Goal: Check status: Check status

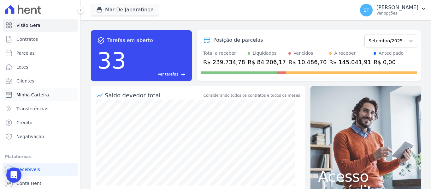
click at [33, 96] on span "Minha Carteira" at bounding box center [32, 95] width 33 height 6
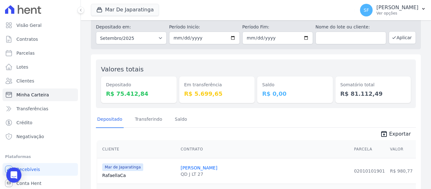
scroll to position [32, 0]
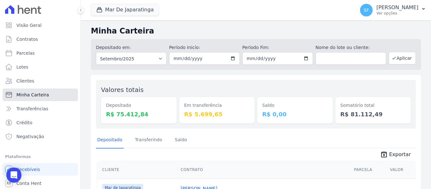
drag, startPoint x: 0, startPoint y: 0, endPoint x: 33, endPoint y: 98, distance: 103.2
click at [33, 98] on link "Minha Carteira" at bounding box center [40, 94] width 75 height 13
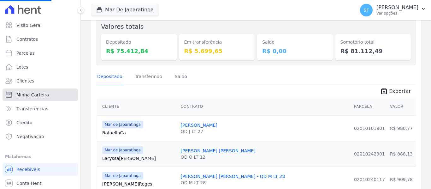
scroll to position [40, 0]
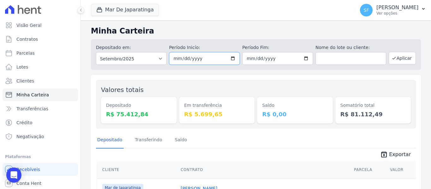
click at [230, 57] on input "[DATE]" at bounding box center [204, 58] width 71 height 13
type input "[DATE]"
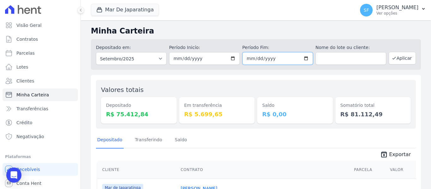
click at [303, 61] on input "2025-09-30" at bounding box center [277, 58] width 71 height 13
type input "[DATE]"
click at [393, 59] on icon "button" at bounding box center [394, 58] width 5 height 5
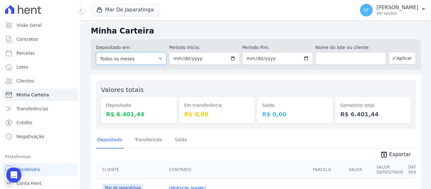
click at [157, 58] on select "Todos os meses Outubro/2020 Novembro/2020 Dezembro/2020 [GEOGRAPHIC_DATA]/2021 …" at bounding box center [131, 58] width 71 height 13
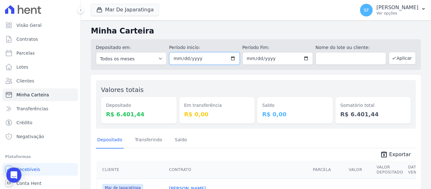
click at [231, 59] on input "[DATE]" at bounding box center [204, 58] width 71 height 13
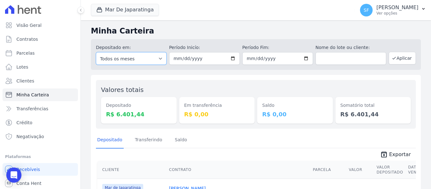
click at [139, 56] on select "Todos os meses Outubro/2020 Novembro/2020 Dezembro/2020 Janeiro/2021 Fevereiro/…" at bounding box center [131, 58] width 71 height 13
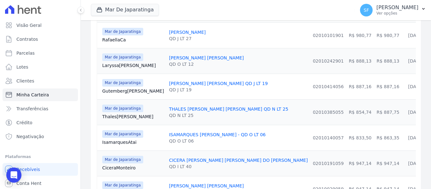
scroll to position [135, 0]
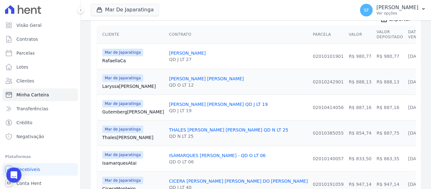
click at [119, 61] on link "Rafaella Ca" at bounding box center [133, 60] width 62 height 6
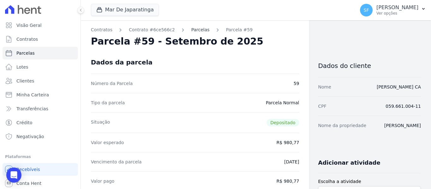
click at [192, 28] on link "Parcelas" at bounding box center [200, 30] width 18 height 7
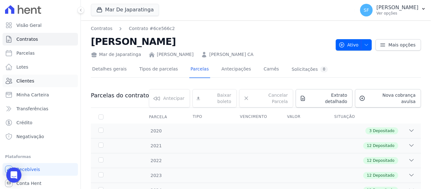
click at [20, 83] on span "Clientes" at bounding box center [25, 81] width 18 height 6
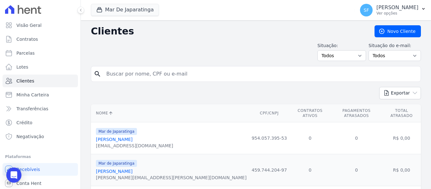
click at [141, 77] on input "search" at bounding box center [261, 74] width 316 height 13
click at [140, 72] on input "search" at bounding box center [261, 74] width 316 height 13
paste input "[PERSON_NAME] [PERSON_NAME]"
type input "[PERSON_NAME] [PERSON_NAME]"
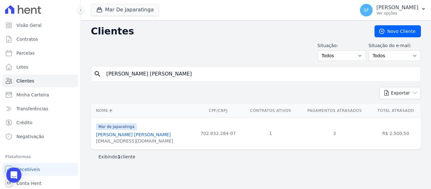
click at [147, 135] on link "Laryssa Thamyres Santos Barros" at bounding box center [133, 134] width 75 height 5
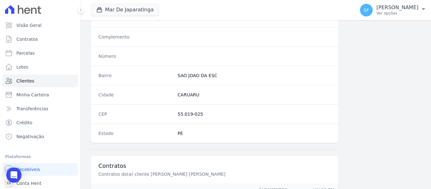
scroll to position [407, 0]
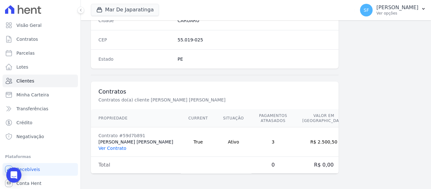
click at [115, 149] on link "Ver Contrato" at bounding box center [112, 148] width 28 height 5
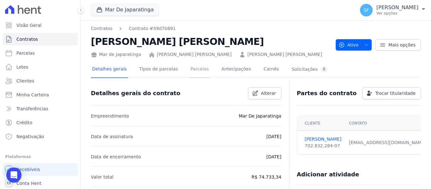
click at [191, 69] on link "Parcelas" at bounding box center [199, 69] width 21 height 17
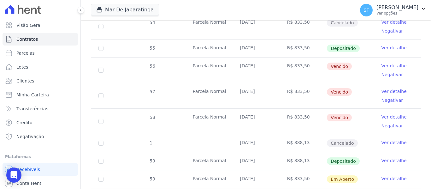
scroll to position [283, 0]
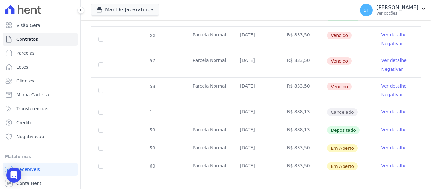
drag, startPoint x: 304, startPoint y: 106, endPoint x: 290, endPoint y: 106, distance: 14.2
click at [290, 106] on td "R$ 888,13" at bounding box center [303, 112] width 47 height 18
click at [303, 127] on td "R$ 888,13" at bounding box center [303, 130] width 47 height 18
drag, startPoint x: 303, startPoint y: 126, endPoint x: 292, endPoint y: 125, distance: 11.7
click at [292, 125] on td "R$ 888,13" at bounding box center [303, 130] width 47 height 18
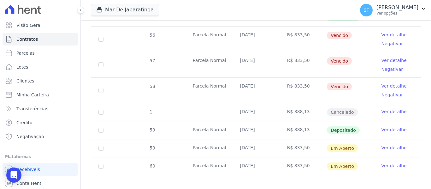
drag, startPoint x: 303, startPoint y: 106, endPoint x: 293, endPoint y: 107, distance: 10.4
click at [293, 107] on td "R$ 888,13" at bounding box center [303, 112] width 47 height 18
click at [299, 121] on td "R$ 888,13" at bounding box center [303, 130] width 47 height 18
drag, startPoint x: 302, startPoint y: 141, endPoint x: 293, endPoint y: 142, distance: 9.5
click at [293, 142] on td "R$ 833,50" at bounding box center [303, 148] width 47 height 18
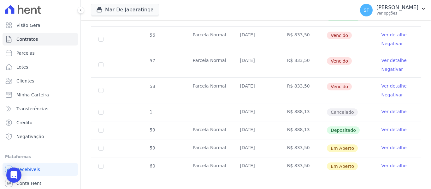
click at [304, 126] on td "R$ 888,13" at bounding box center [303, 130] width 47 height 18
drag, startPoint x: 304, startPoint y: 123, endPoint x: 290, endPoint y: 123, distance: 14.5
click at [290, 123] on td "R$ 888,13" at bounding box center [303, 130] width 47 height 18
click at [385, 126] on link "Ver detalhe" at bounding box center [394, 129] width 25 height 6
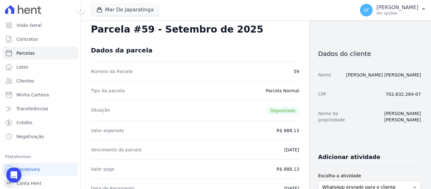
scroll to position [8, 0]
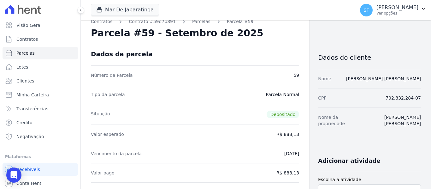
drag, startPoint x: 288, startPoint y: 134, endPoint x: 278, endPoint y: 134, distance: 9.8
click at [278, 134] on dd "R$ 888,13" at bounding box center [288, 134] width 23 height 6
click at [28, 96] on span "Minha Carteira" at bounding box center [32, 95] width 33 height 6
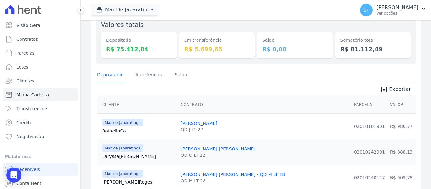
scroll to position [126, 0]
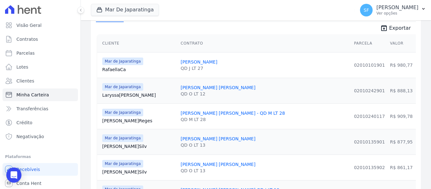
click at [194, 63] on link "[PERSON_NAME]" at bounding box center [199, 61] width 37 height 5
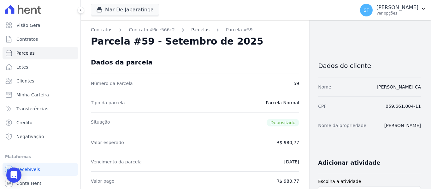
click at [192, 31] on link "Parcelas" at bounding box center [200, 30] width 18 height 7
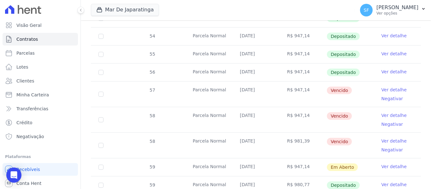
scroll to position [276, 0]
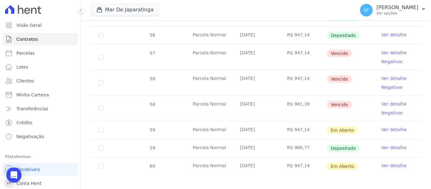
click at [246, 123] on td "25/09/2025" at bounding box center [255, 130] width 47 height 18
click at [32, 93] on span "Minha Carteira" at bounding box center [32, 95] width 33 height 6
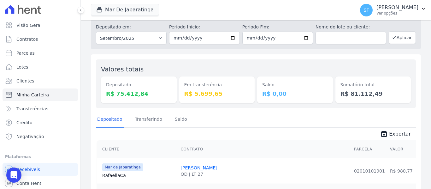
scroll to position [32, 0]
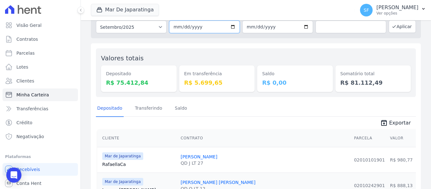
click at [232, 26] on input "2025-09-01" at bounding box center [204, 27] width 71 height 13
type input "[DATE]"
click at [303, 28] on input "2025-09-30" at bounding box center [277, 27] width 71 height 13
type input "[DATE]"
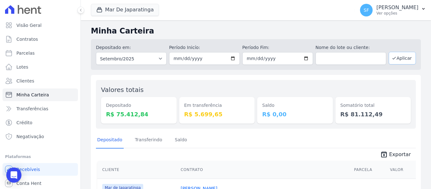
click at [399, 61] on button "Aplicar" at bounding box center [402, 58] width 27 height 13
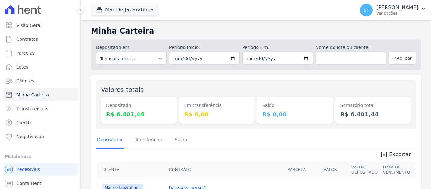
scroll to position [32, 0]
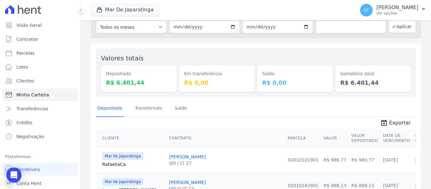
click at [232, 104] on div "Depositado Transferindo [GEOGRAPHIC_DATA]" at bounding box center [256, 108] width 320 height 15
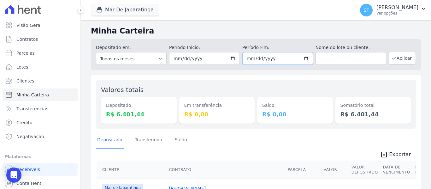
click at [304, 60] on input "[DATE]" at bounding box center [277, 58] width 71 height 13
type input "[DATE]"
click at [397, 58] on button "Aplicar" at bounding box center [402, 58] width 27 height 13
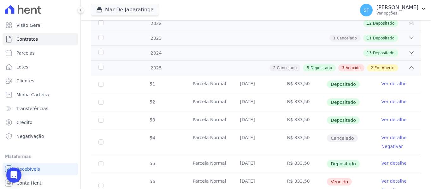
scroll to position [94, 0]
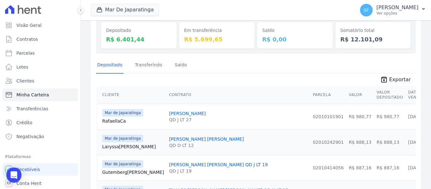
scroll to position [41, 0]
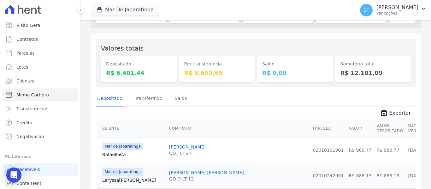
click at [200, 64] on dt "Em transferência" at bounding box center [217, 64] width 66 height 7
click at [223, 94] on div "Depositado Transferindo Saldo" at bounding box center [256, 98] width 320 height 15
click at [146, 100] on link "Transferindo" at bounding box center [149, 99] width 30 height 16
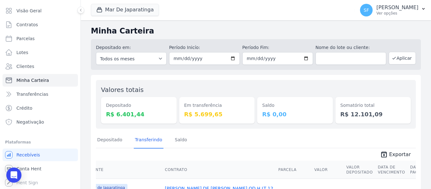
scroll to position [32, 0]
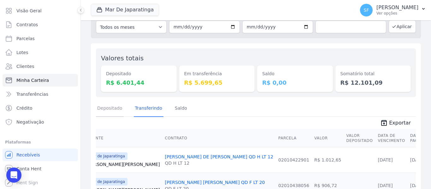
click at [105, 107] on link "Depositado" at bounding box center [110, 108] width 28 height 16
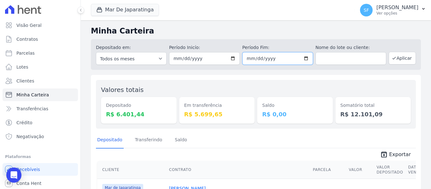
click at [303, 59] on input "2025-09-12" at bounding box center [277, 58] width 71 height 13
type input "[DATE]"
click at [397, 61] on button "Aplicar" at bounding box center [402, 58] width 27 height 13
